Goal: Answer question/provide support: Answer question/provide support

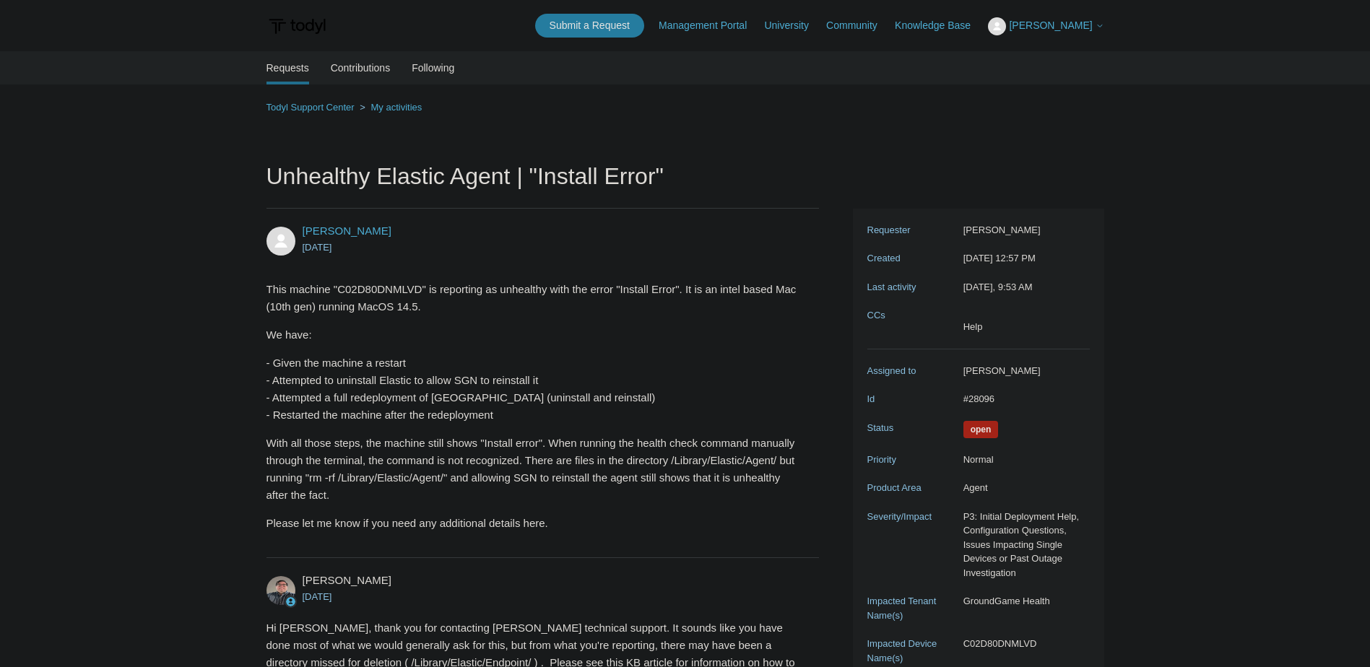
click at [1055, 28] on span "[PERSON_NAME]" at bounding box center [1050, 26] width 83 height 12
click at [1072, 61] on link "My Support Requests" at bounding box center [1059, 56] width 141 height 25
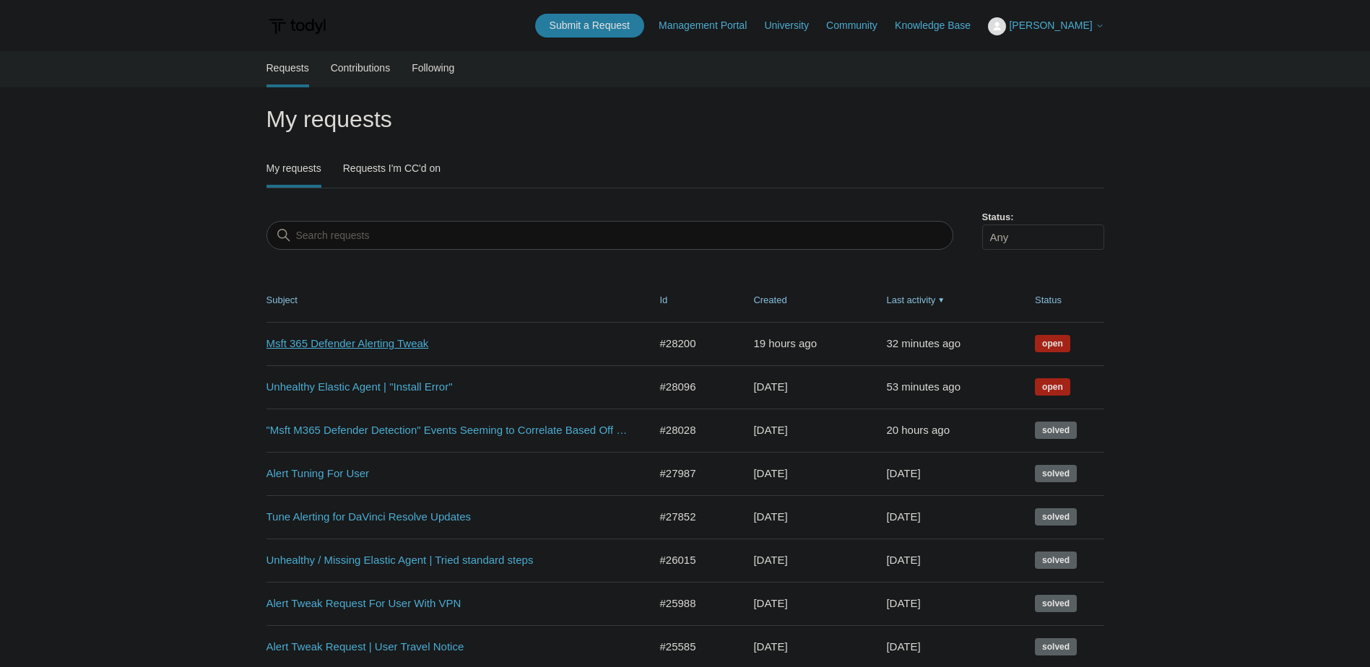
click at [394, 345] on link "Msft 365 Defender Alerting Tweak" at bounding box center [447, 344] width 361 height 17
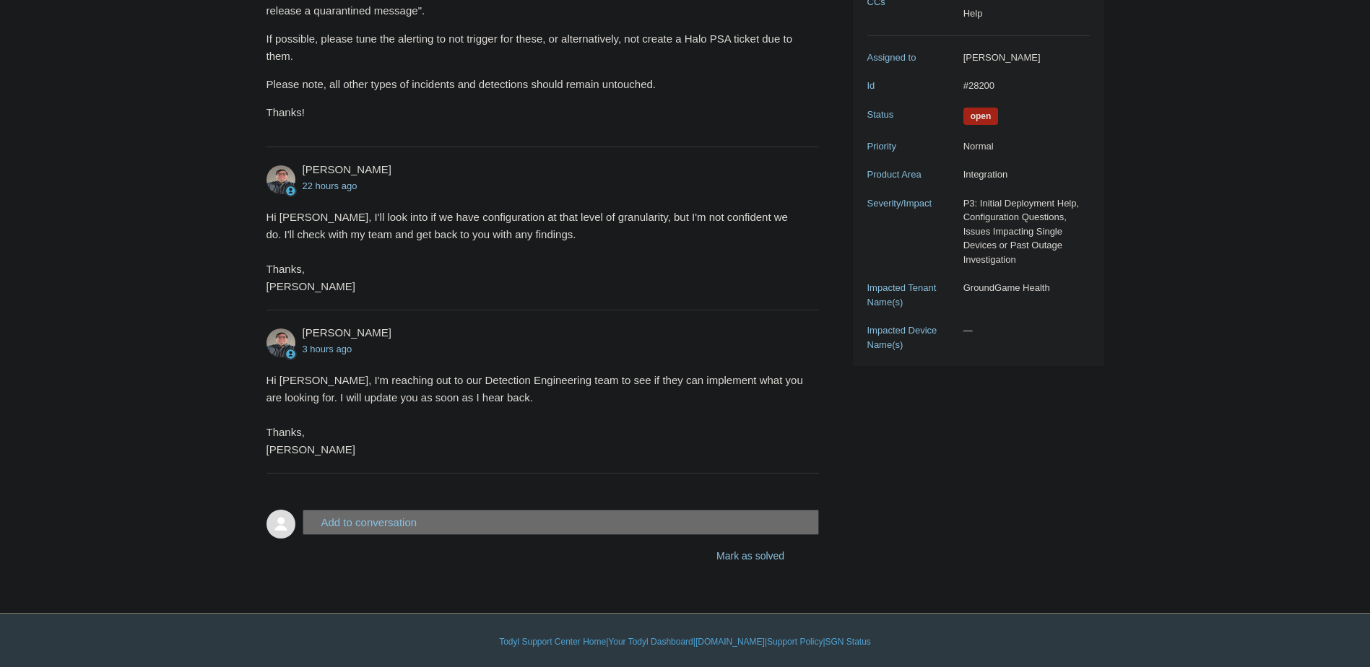
scroll to position [316, 0]
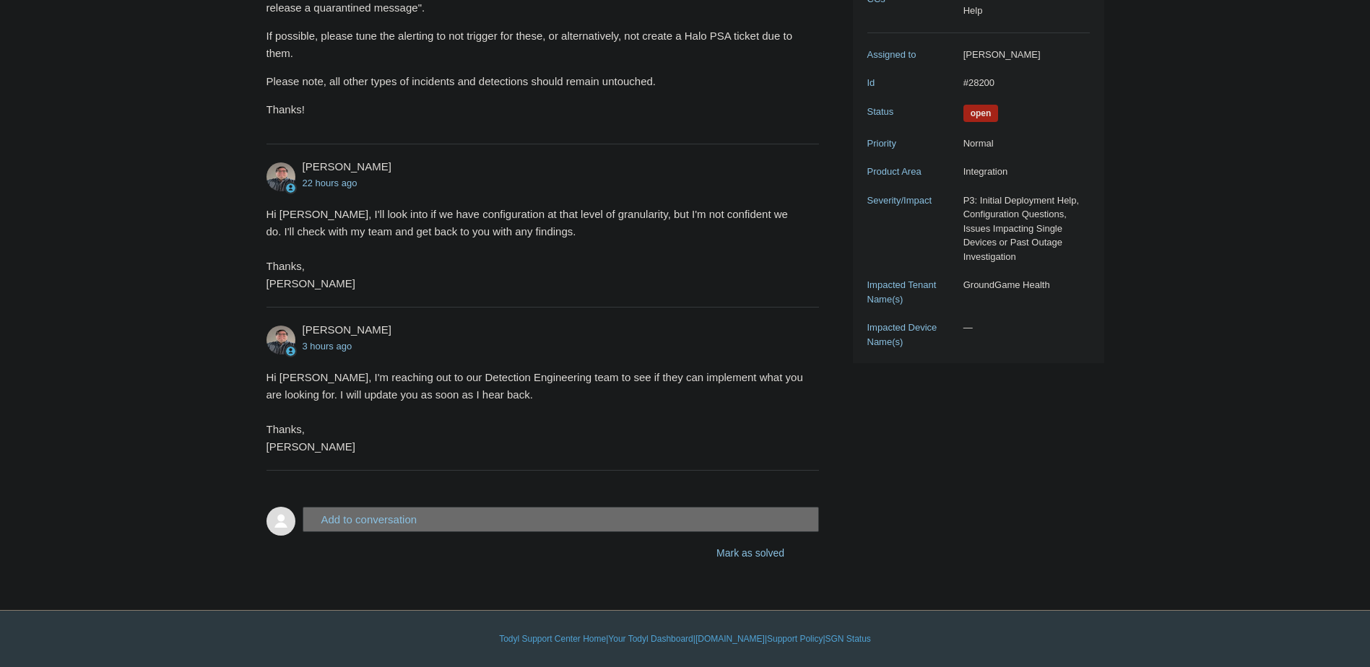
click at [387, 514] on button "Add to conversation" at bounding box center [561, 519] width 517 height 25
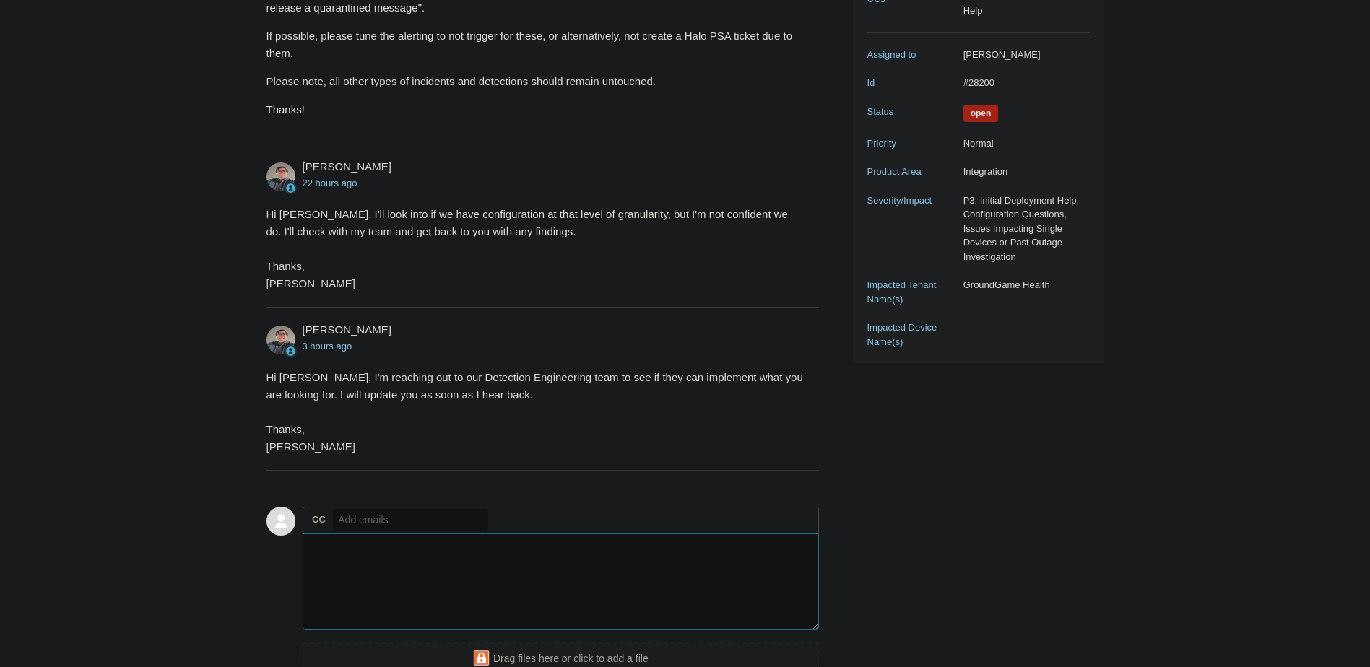
click at [395, 583] on textarea "Add your reply" at bounding box center [561, 583] width 517 height 98
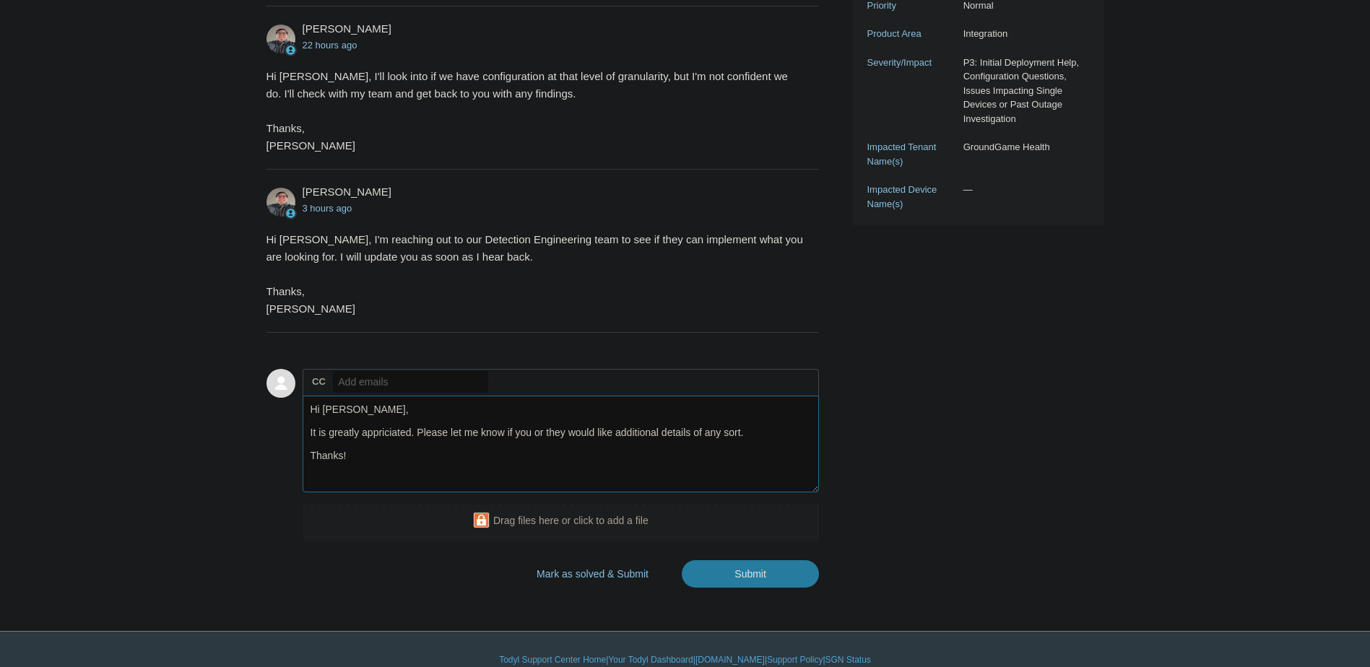
scroll to position [461, 0]
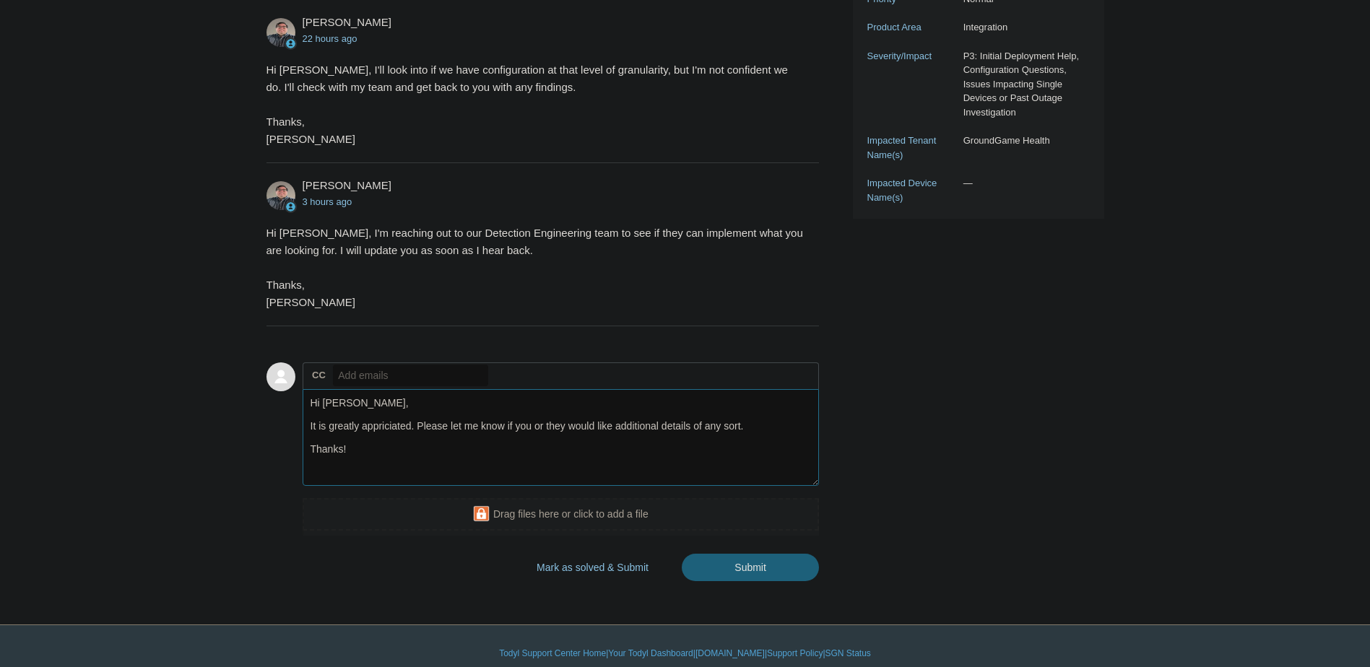
type textarea "Hi Matt, It is greatly appriciated. Please let me know if you or they would lik…"
click at [773, 568] on input "Submit" at bounding box center [750, 568] width 137 height 29
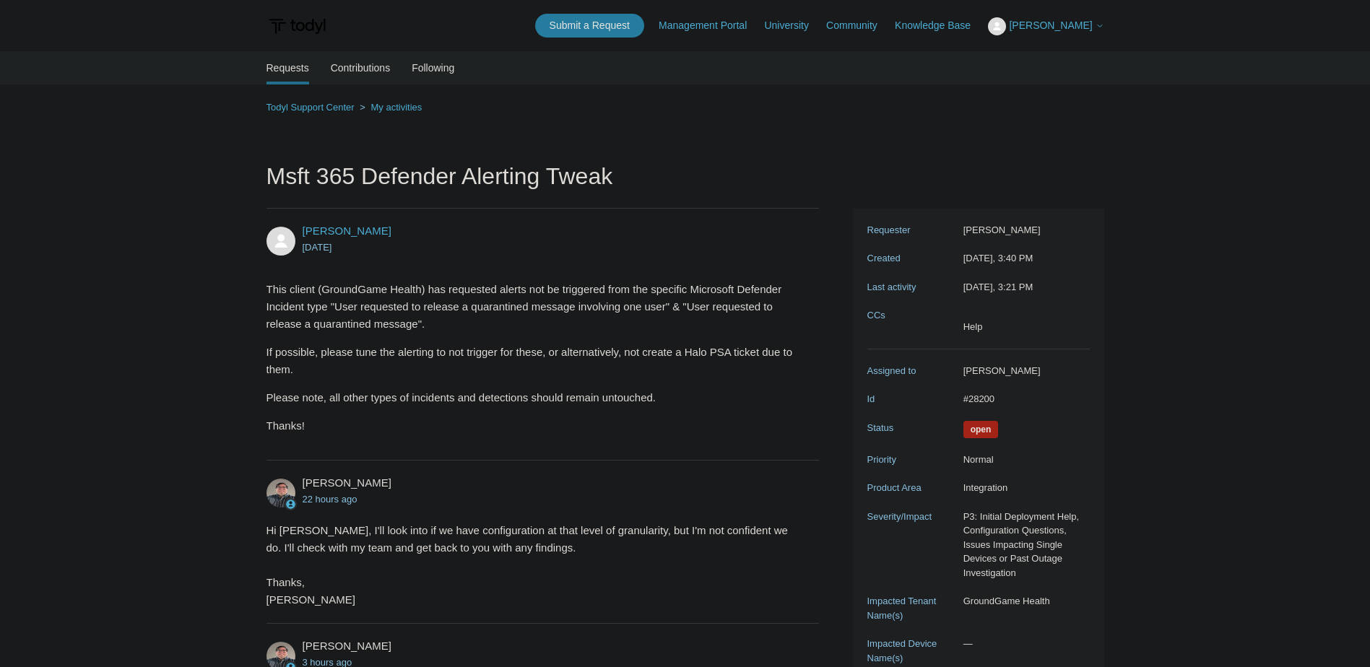
click at [1068, 33] on button "[PERSON_NAME]" at bounding box center [1046, 26] width 116 height 18
click at [1070, 56] on link "My Support Requests" at bounding box center [1059, 56] width 141 height 25
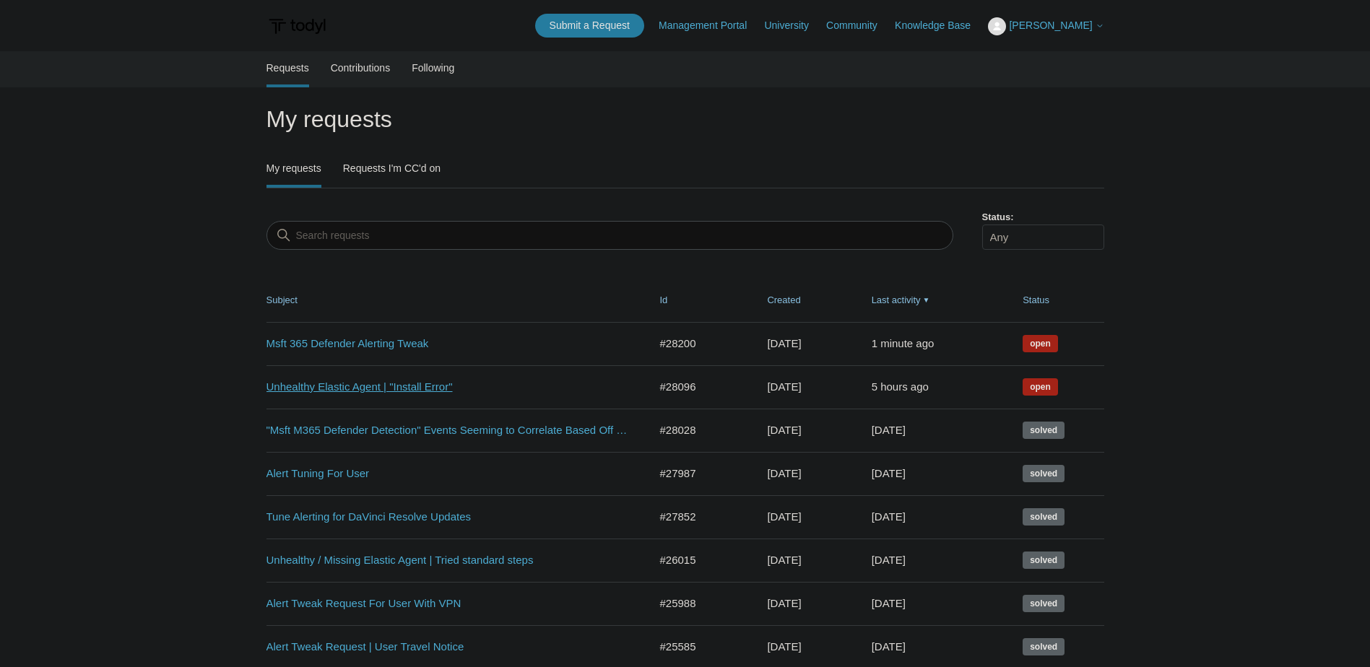
click at [375, 386] on link "Unhealthy Elastic Agent | "Install Error"" at bounding box center [447, 387] width 361 height 17
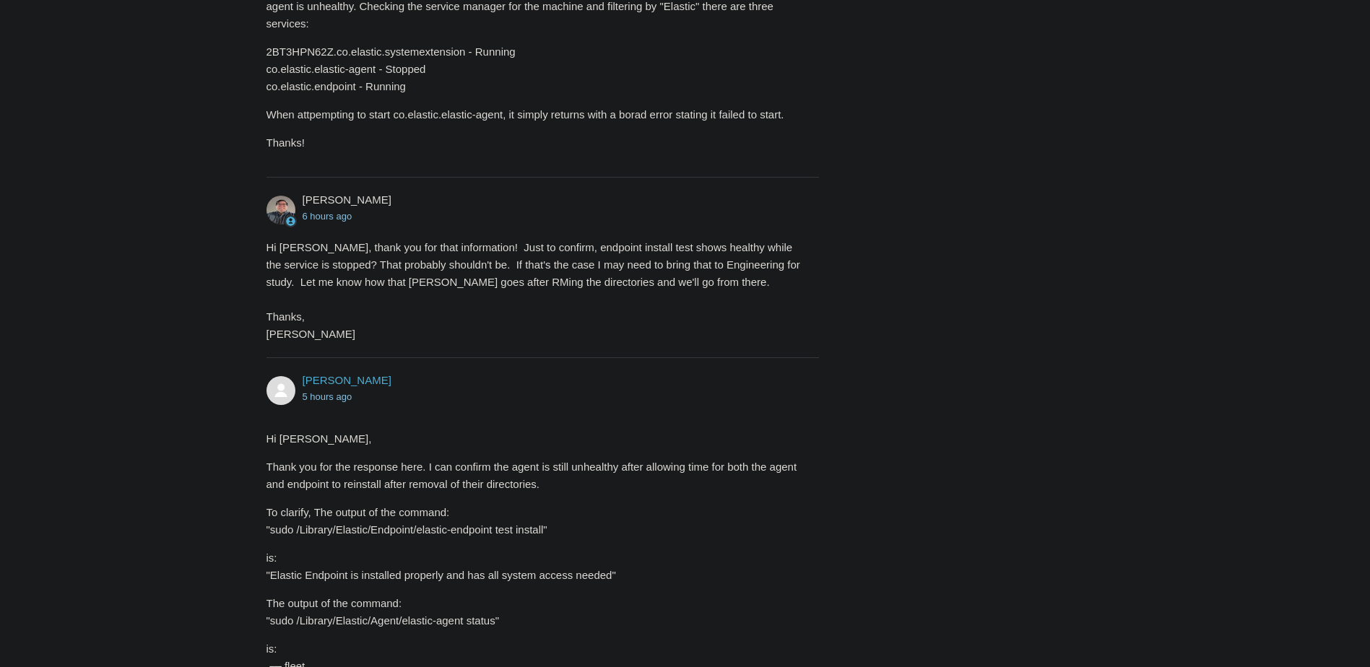
scroll to position [1073, 0]
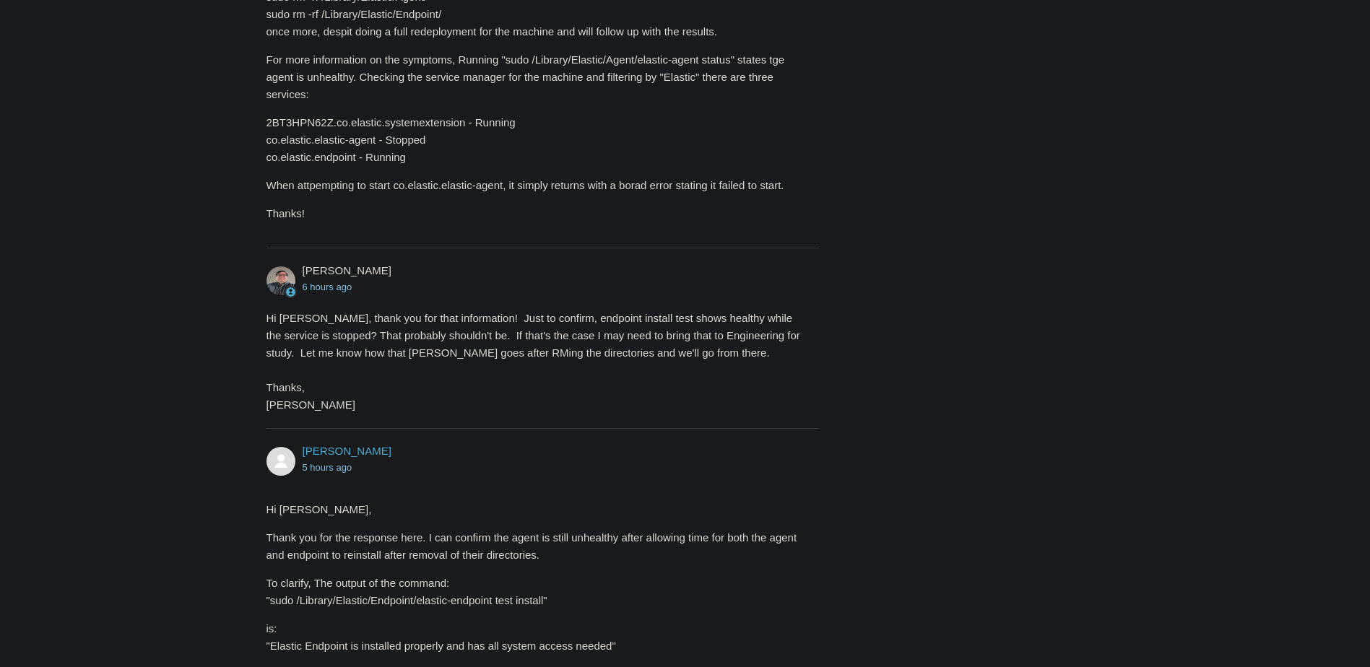
click at [291, 293] on icon at bounding box center [290, 291] width 9 height 9
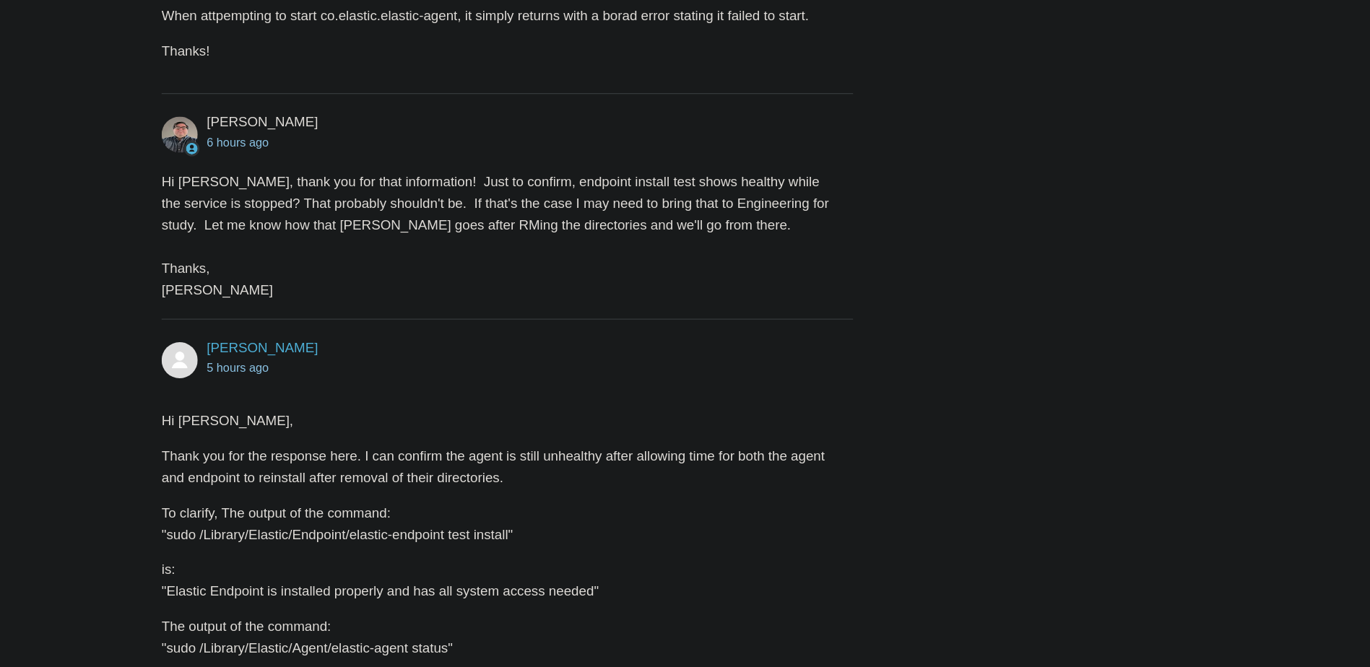
scroll to position [1246, 0]
